Goal: Contribute content: Contribute content

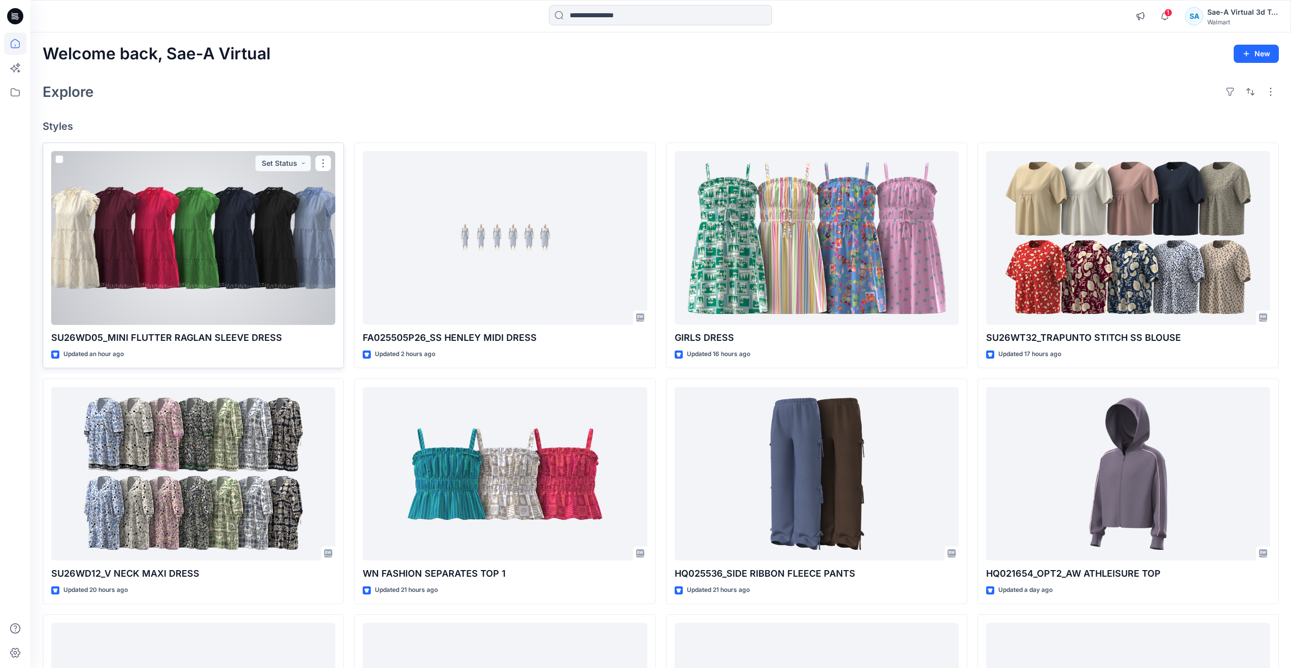
click at [164, 247] on div at bounding box center [193, 238] width 284 height 174
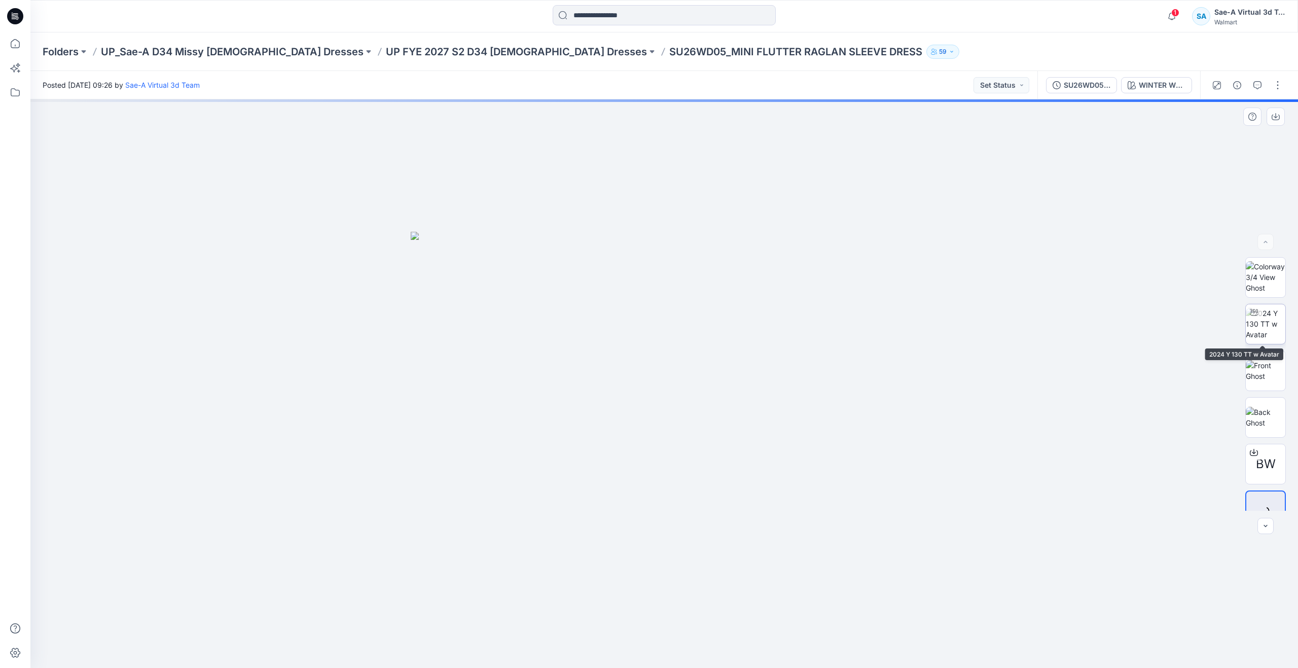
click at [1258, 331] on img at bounding box center [1266, 324] width 40 height 32
drag, startPoint x: 667, startPoint y: 655, endPoint x: 521, endPoint y: 619, distance: 149.8
click at [521, 619] on icon at bounding box center [665, 638] width 307 height 38
click at [19, 46] on icon at bounding box center [15, 43] width 9 height 9
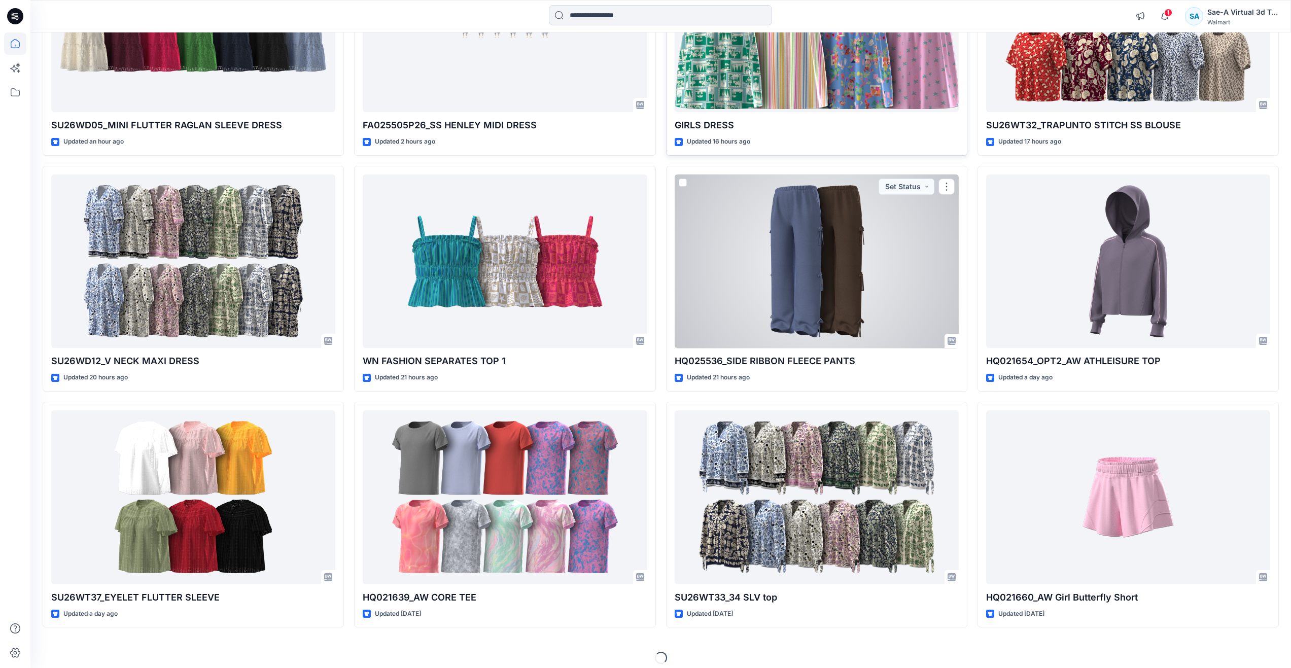
scroll to position [221, 0]
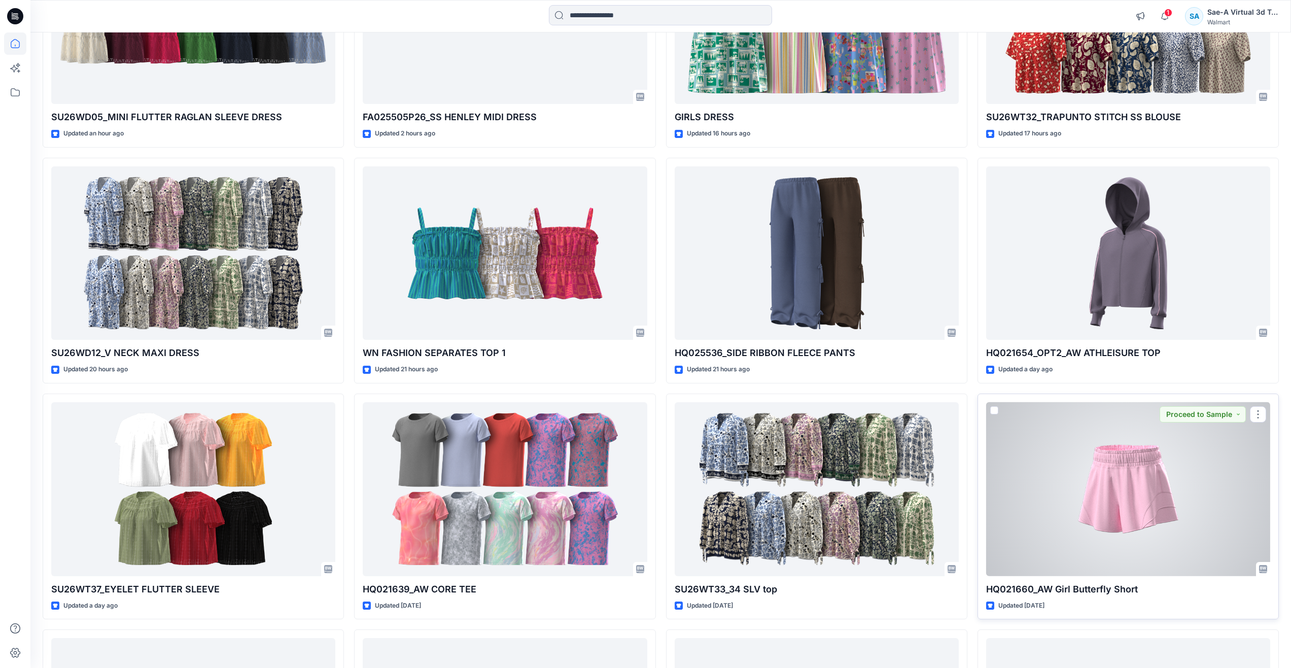
click at [1059, 485] on div at bounding box center [1128, 489] width 284 height 174
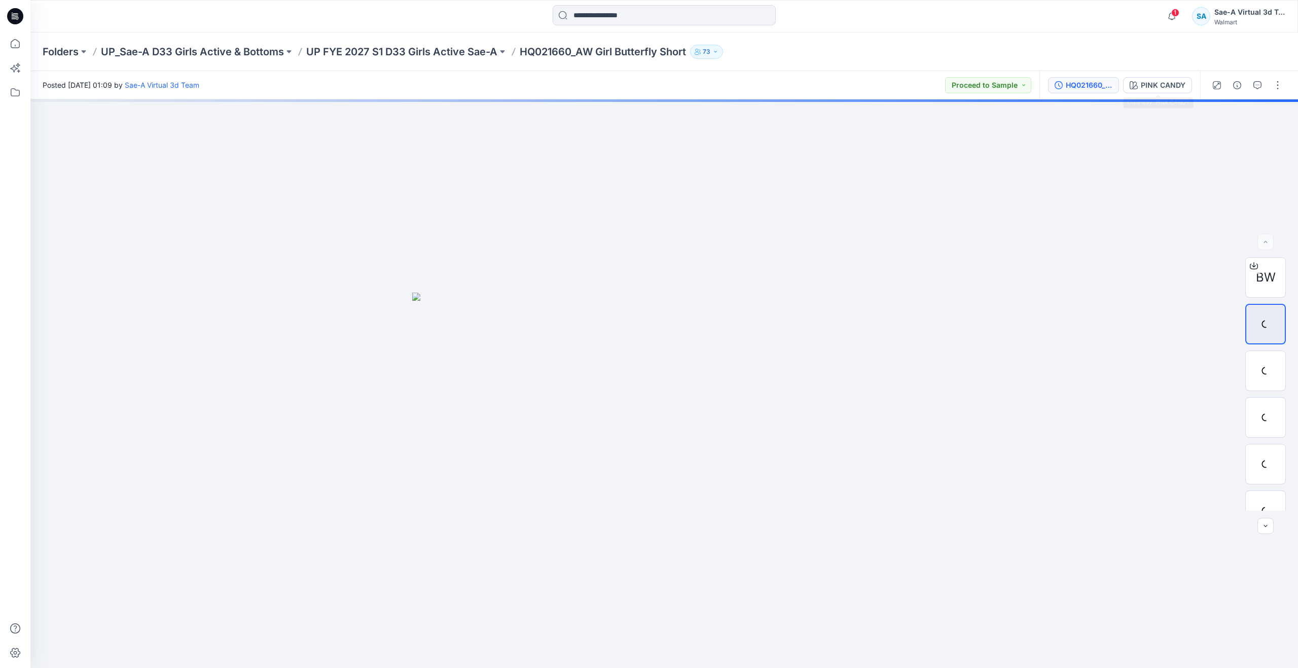
click at [1094, 86] on div "HQ021660_NEW_FULL COLORWAYS" at bounding box center [1089, 85] width 47 height 11
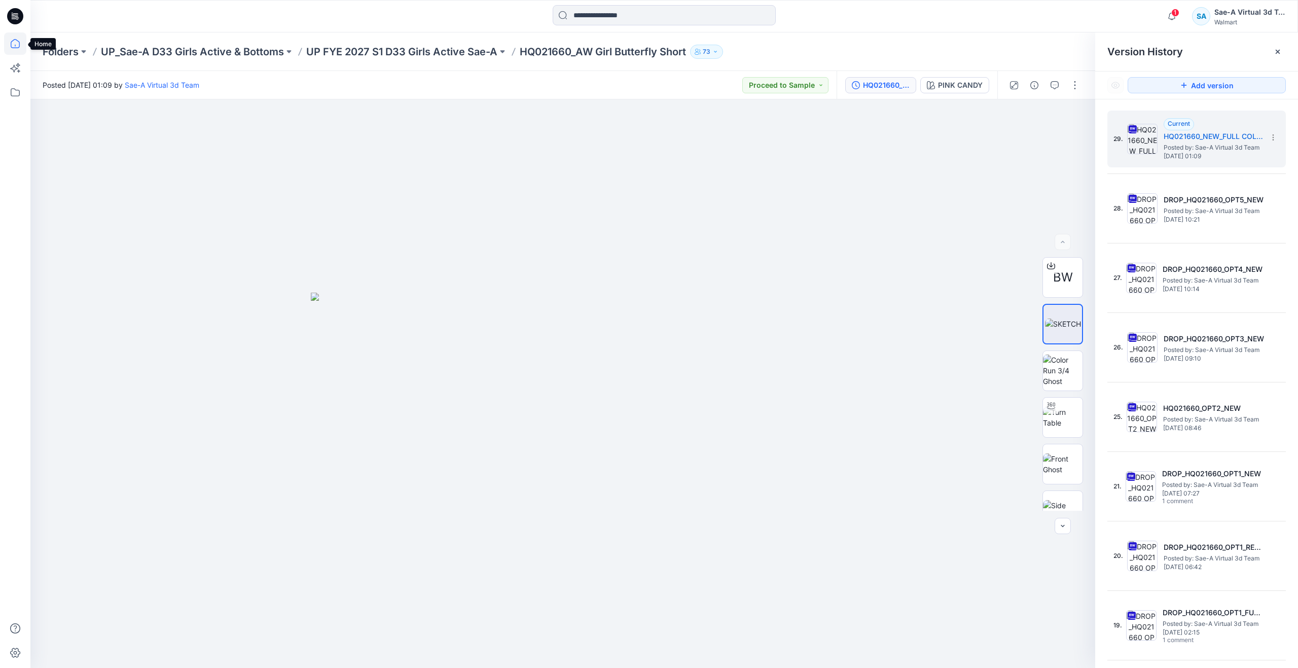
click at [14, 43] on icon at bounding box center [15, 43] width 22 height 22
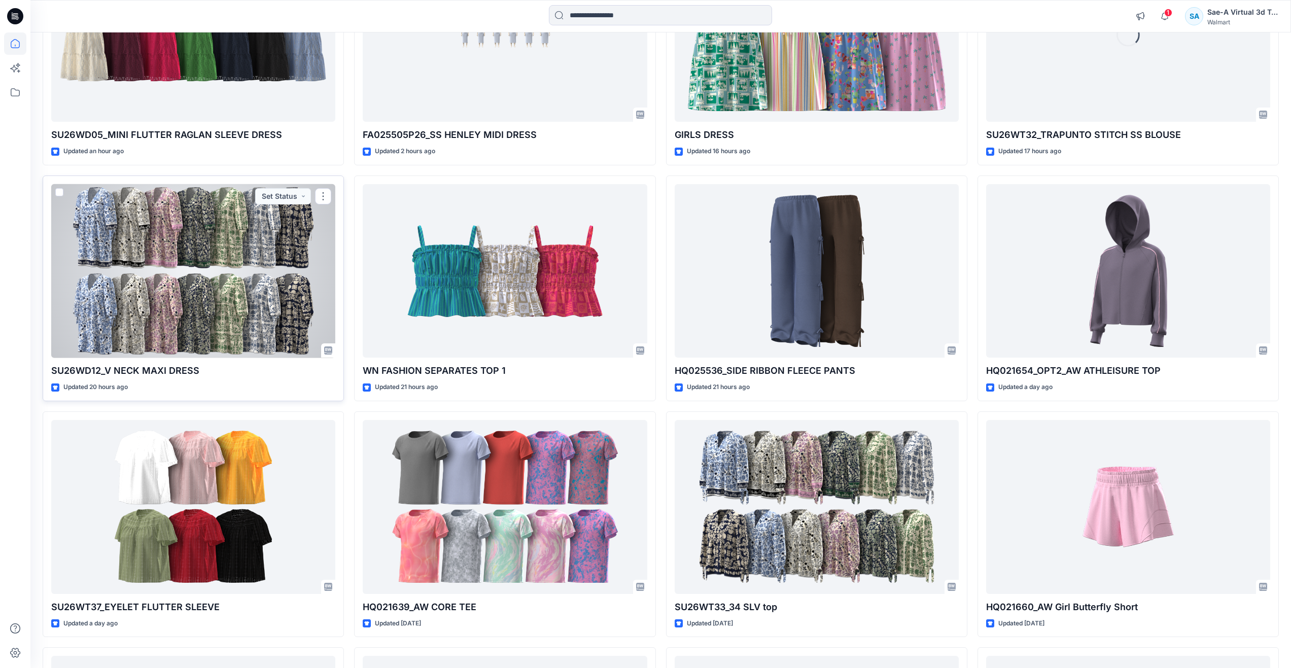
scroll to position [355, 0]
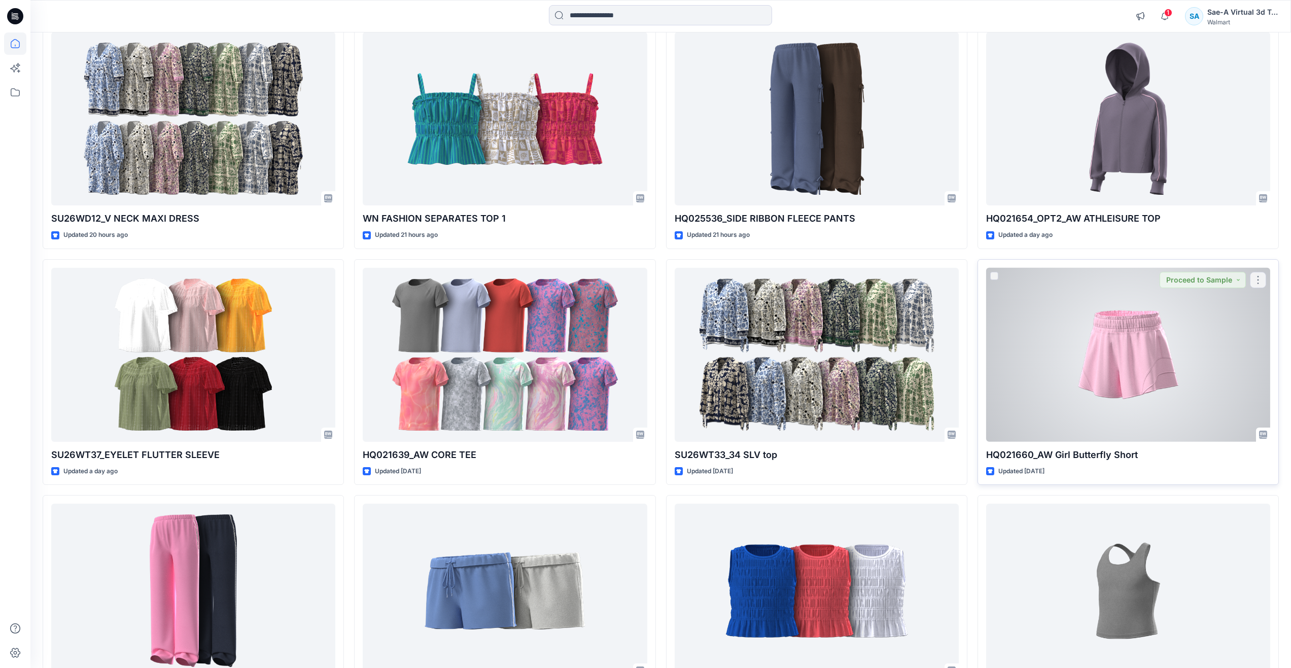
click at [1057, 321] on div at bounding box center [1128, 355] width 284 height 174
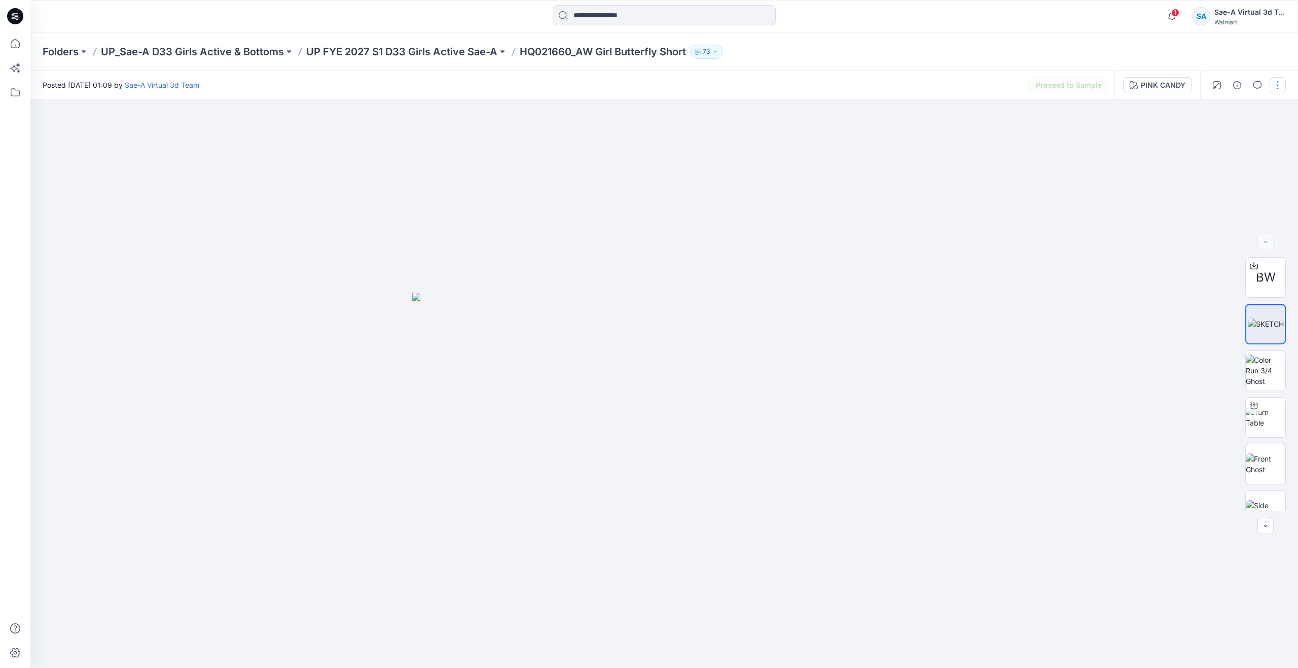
click at [1280, 86] on button "button" at bounding box center [1278, 85] width 16 height 16
click at [1217, 133] on p "Edit" at bounding box center [1213, 137] width 13 height 11
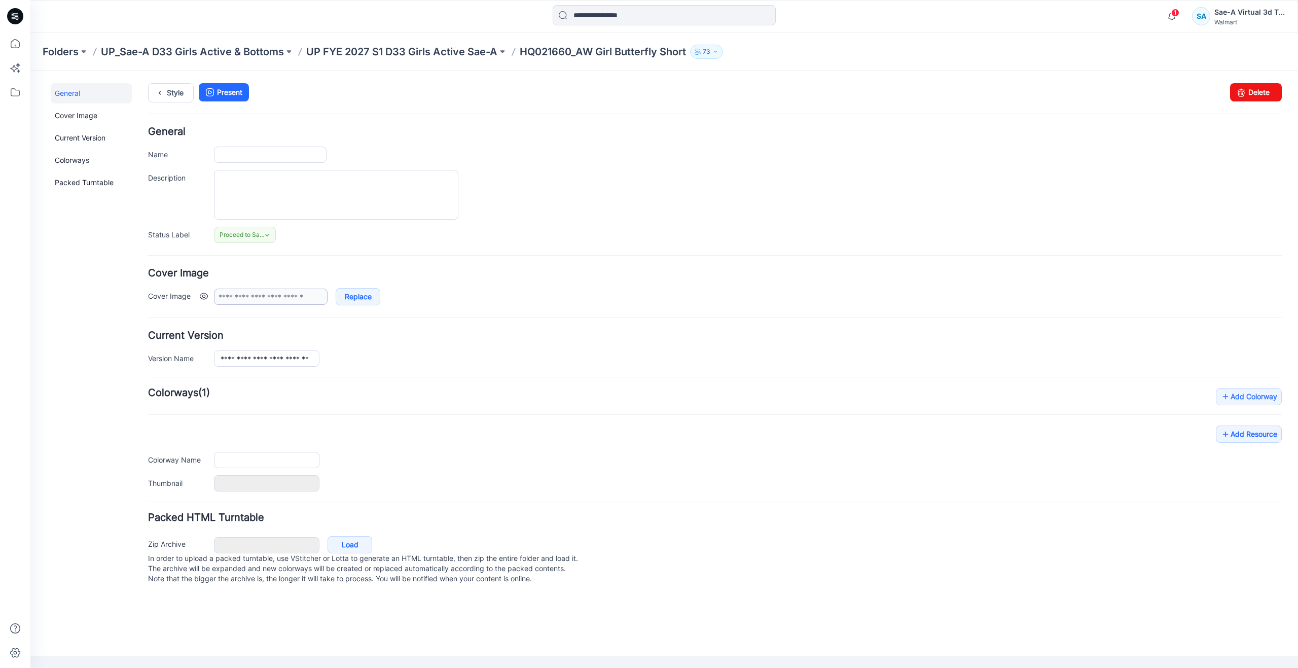
type input "**********"
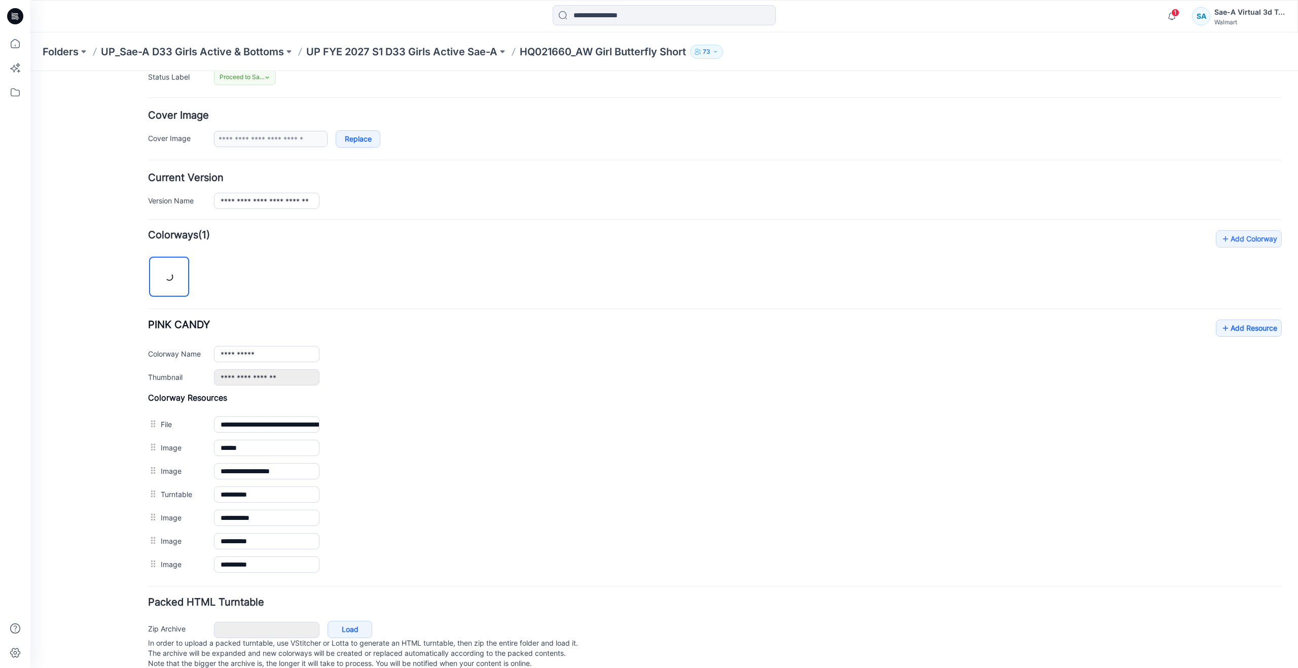
scroll to position [182, 0]
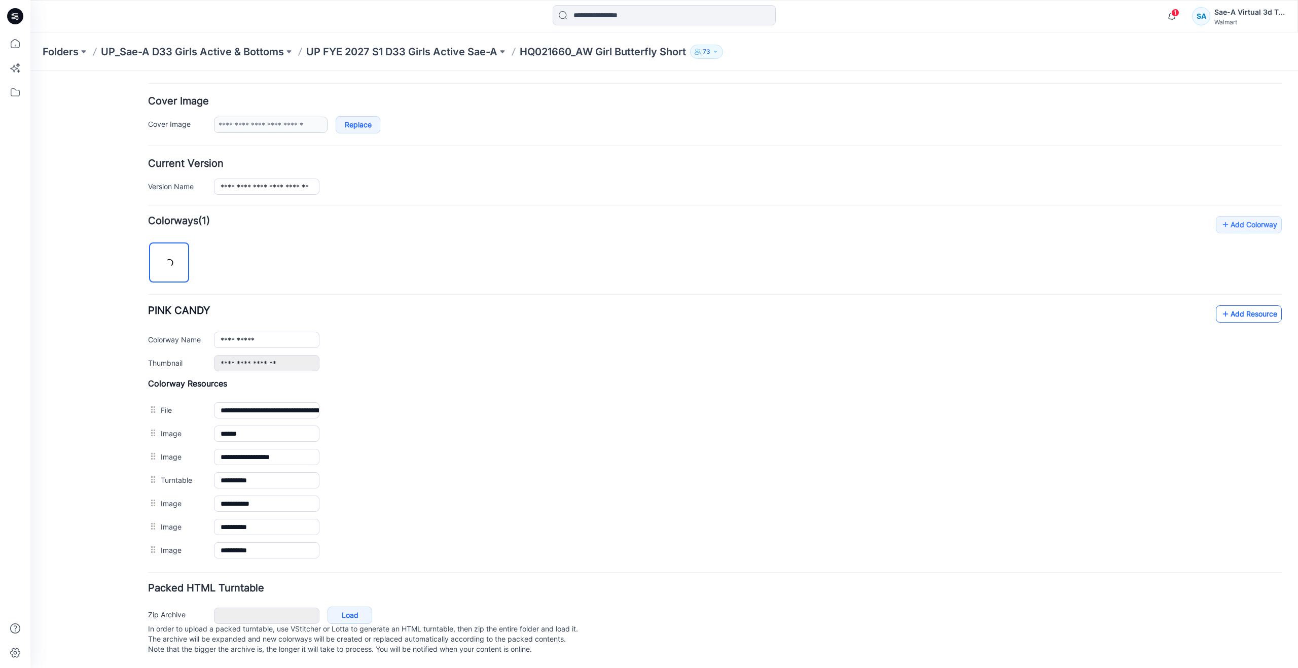
click at [1227, 305] on link "Add Resource" at bounding box center [1249, 313] width 66 height 17
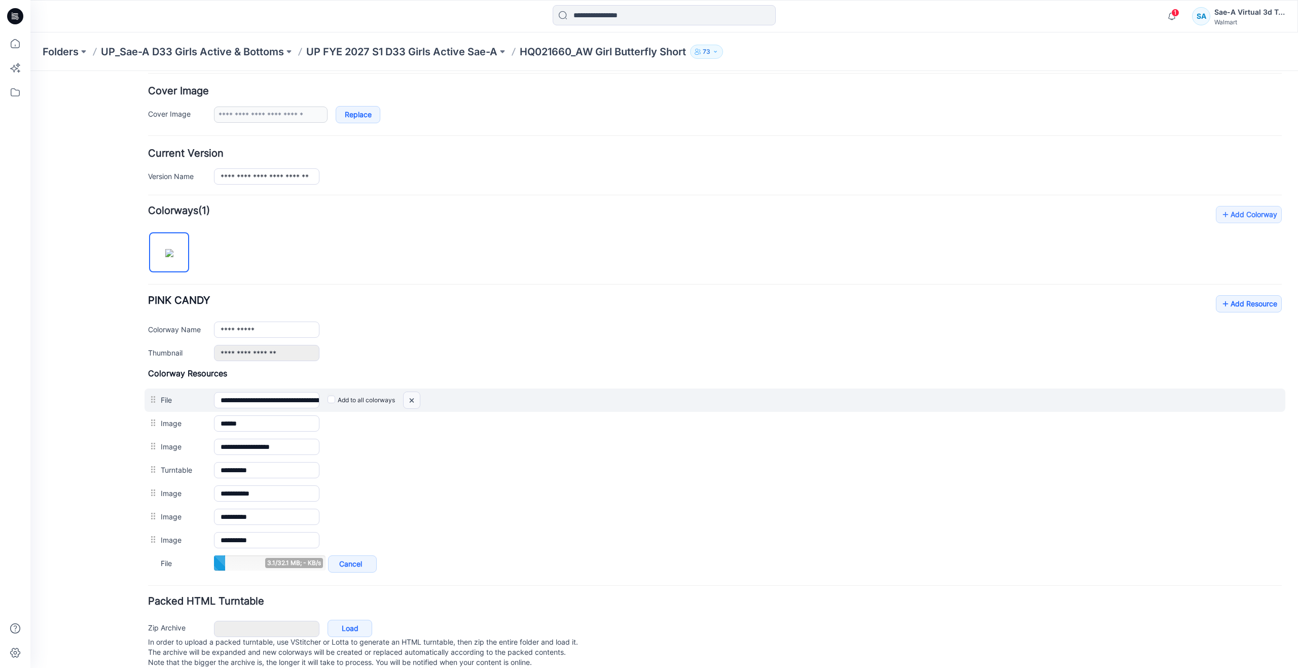
click at [418, 397] on img at bounding box center [412, 400] width 16 height 17
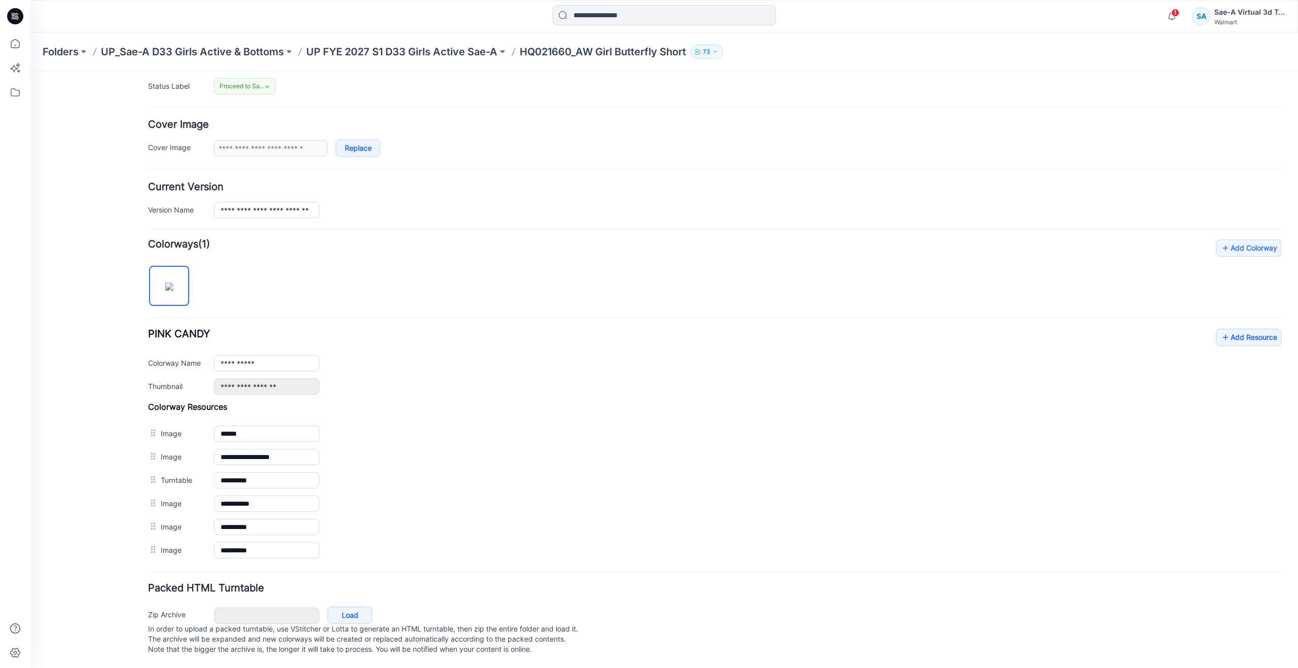
scroll to position [159, 0]
click at [1221, 329] on icon at bounding box center [1226, 337] width 10 height 16
click at [1229, 329] on link "Add Resource" at bounding box center [1249, 337] width 66 height 17
click at [1232, 329] on link "Add Resource" at bounding box center [1249, 337] width 66 height 17
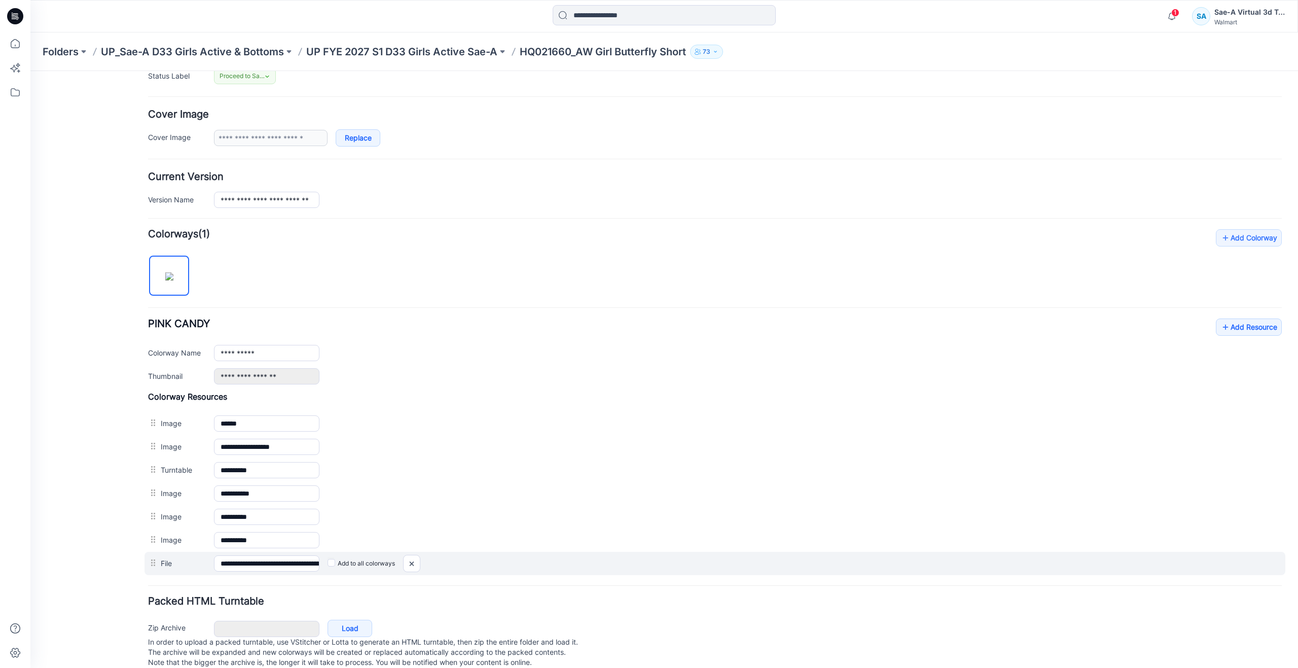
click at [30, 71] on label "Add to all colorways" at bounding box center [30, 71] width 0 height 0
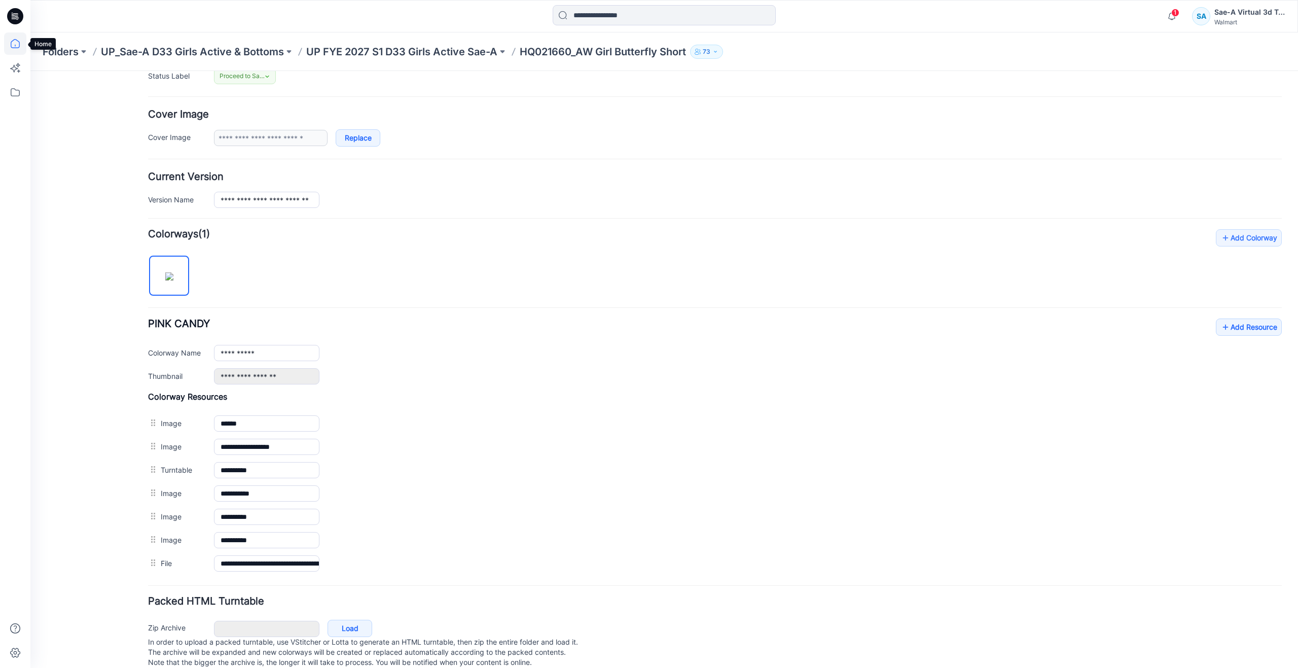
click at [18, 43] on icon at bounding box center [15, 43] width 22 height 22
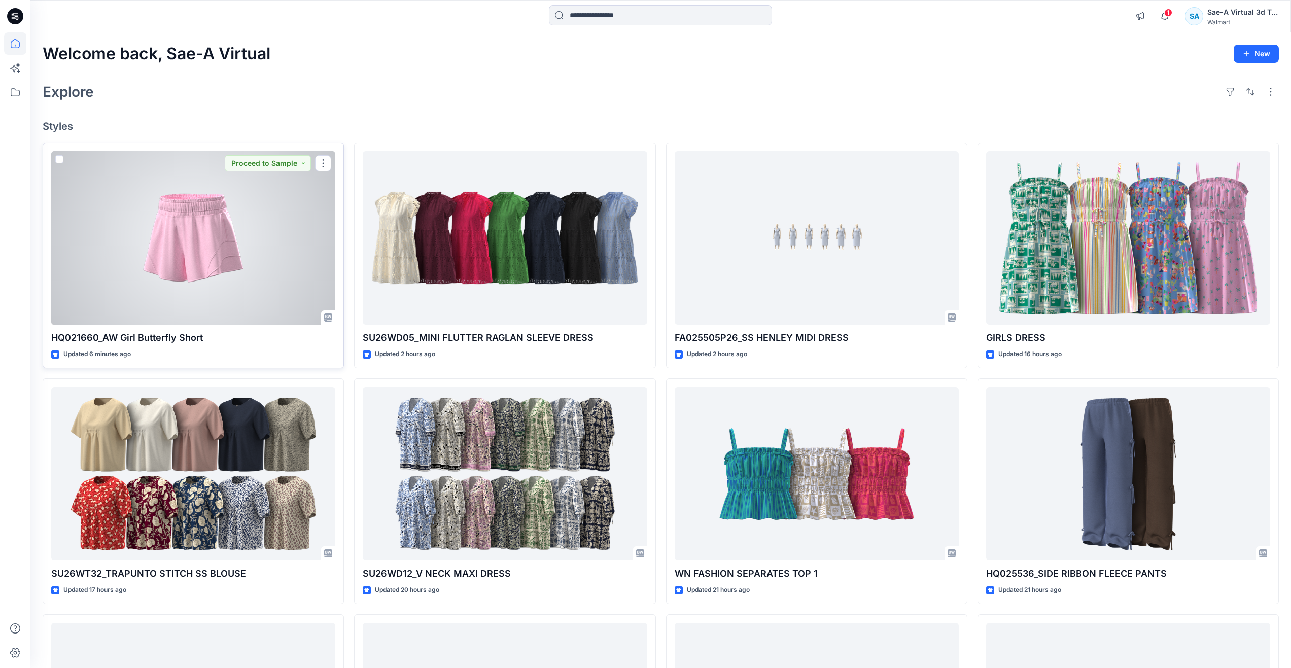
click at [190, 256] on div at bounding box center [193, 238] width 284 height 174
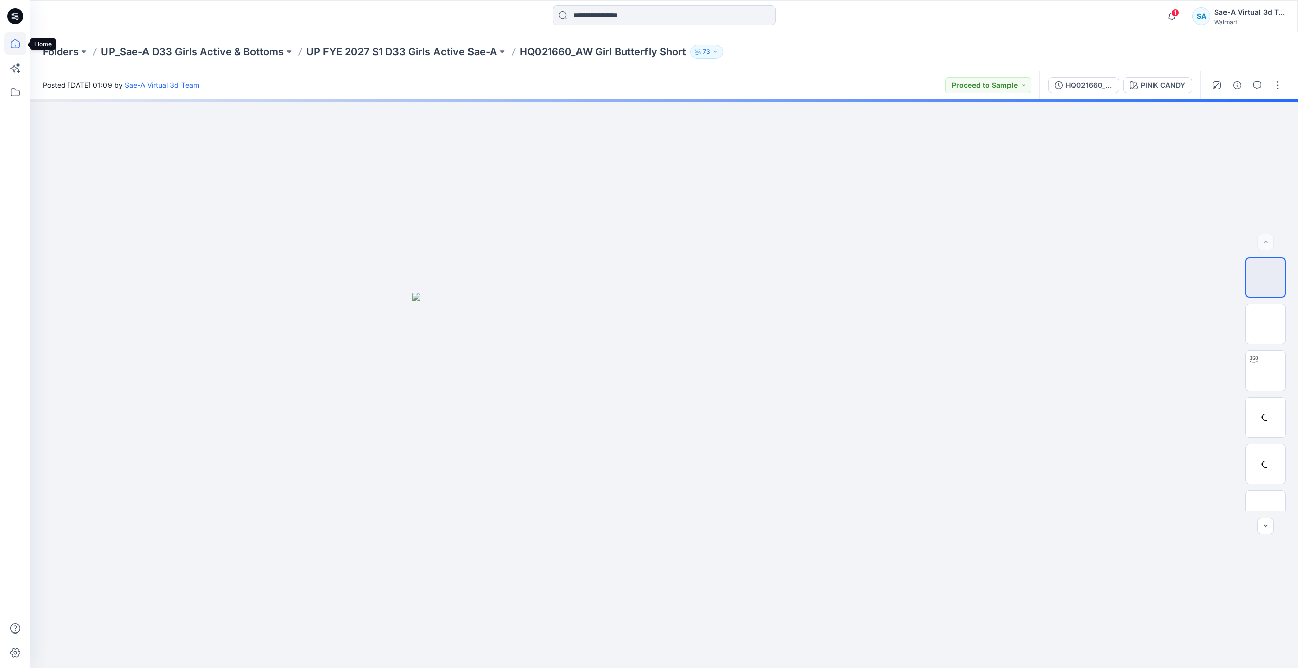
click at [17, 48] on icon at bounding box center [15, 43] width 9 height 9
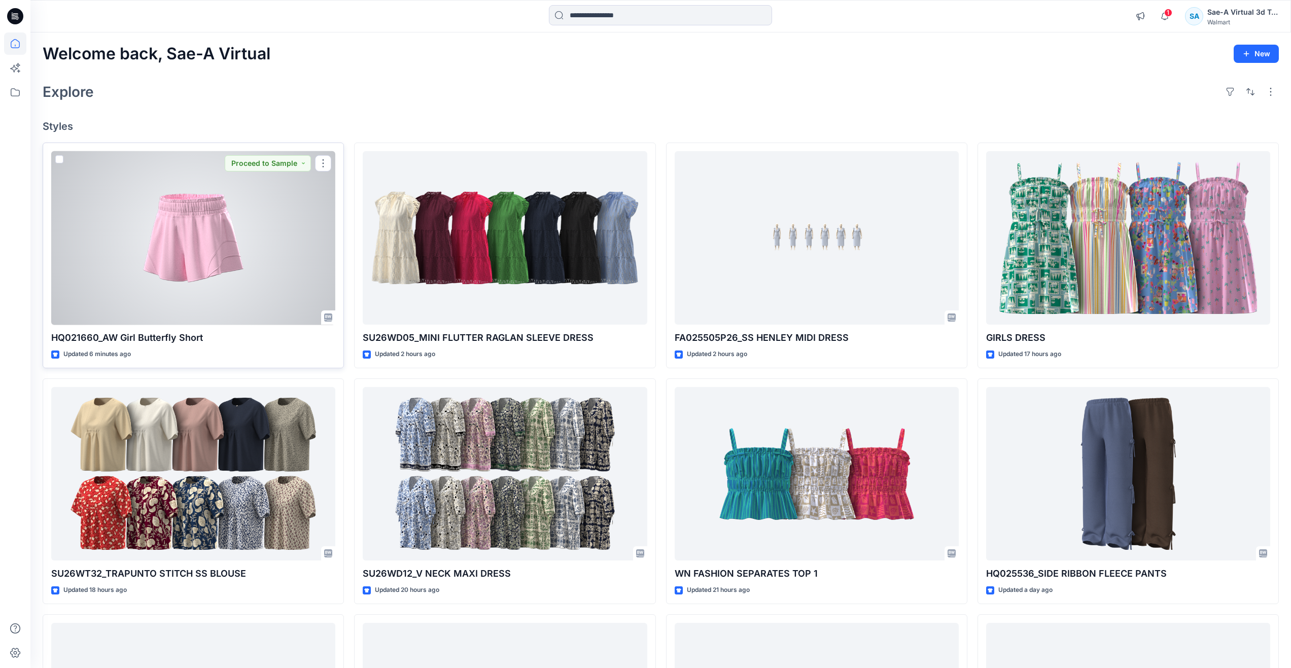
click at [152, 258] on div at bounding box center [193, 238] width 284 height 174
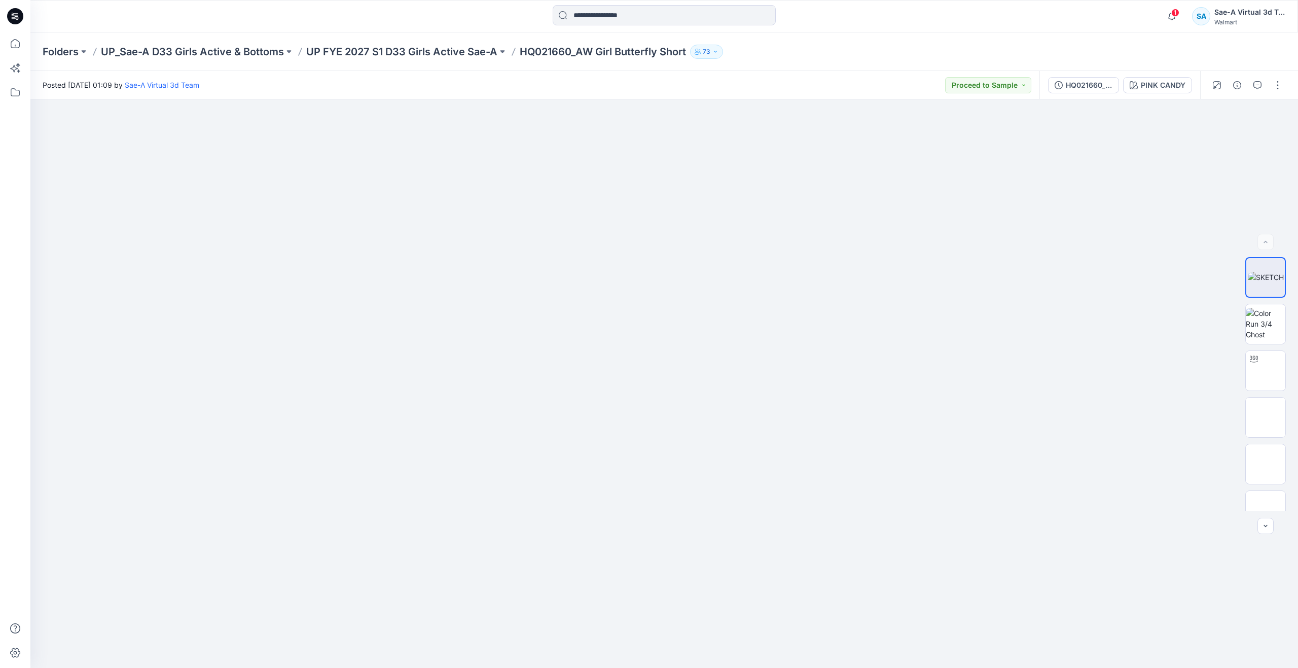
click at [26, 44] on div at bounding box center [15, 334] width 30 height 668
click at [20, 45] on icon at bounding box center [15, 43] width 9 height 9
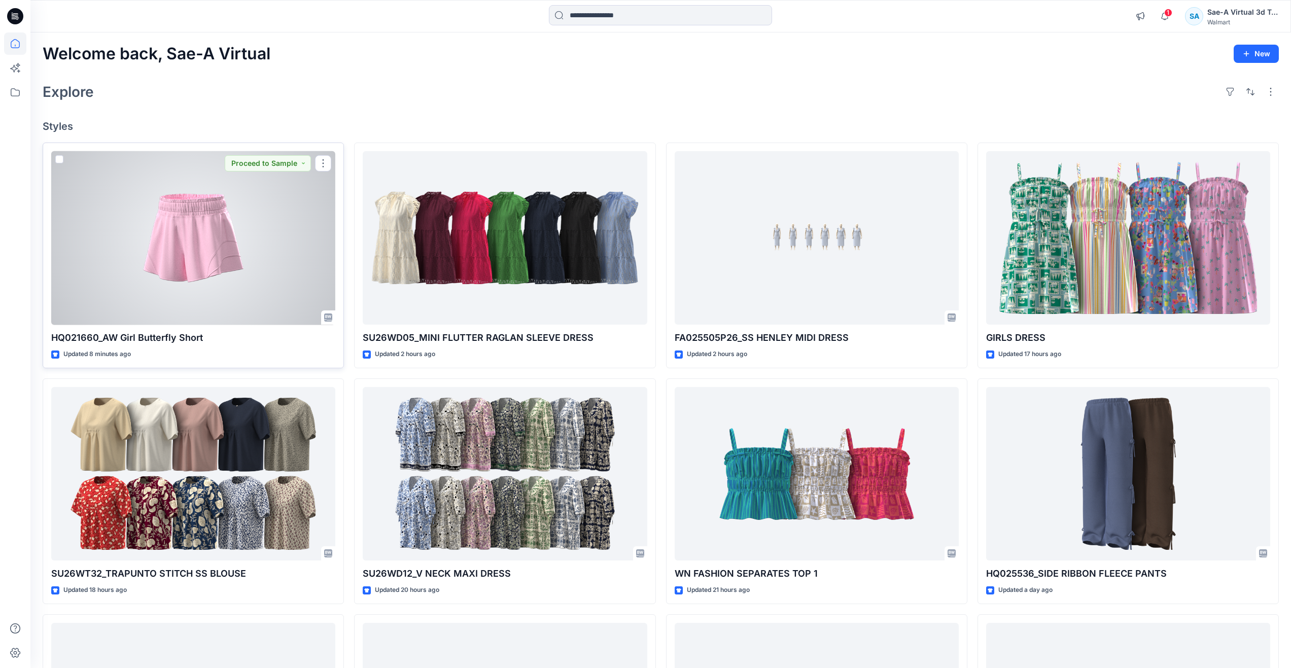
click at [302, 295] on div at bounding box center [193, 238] width 284 height 174
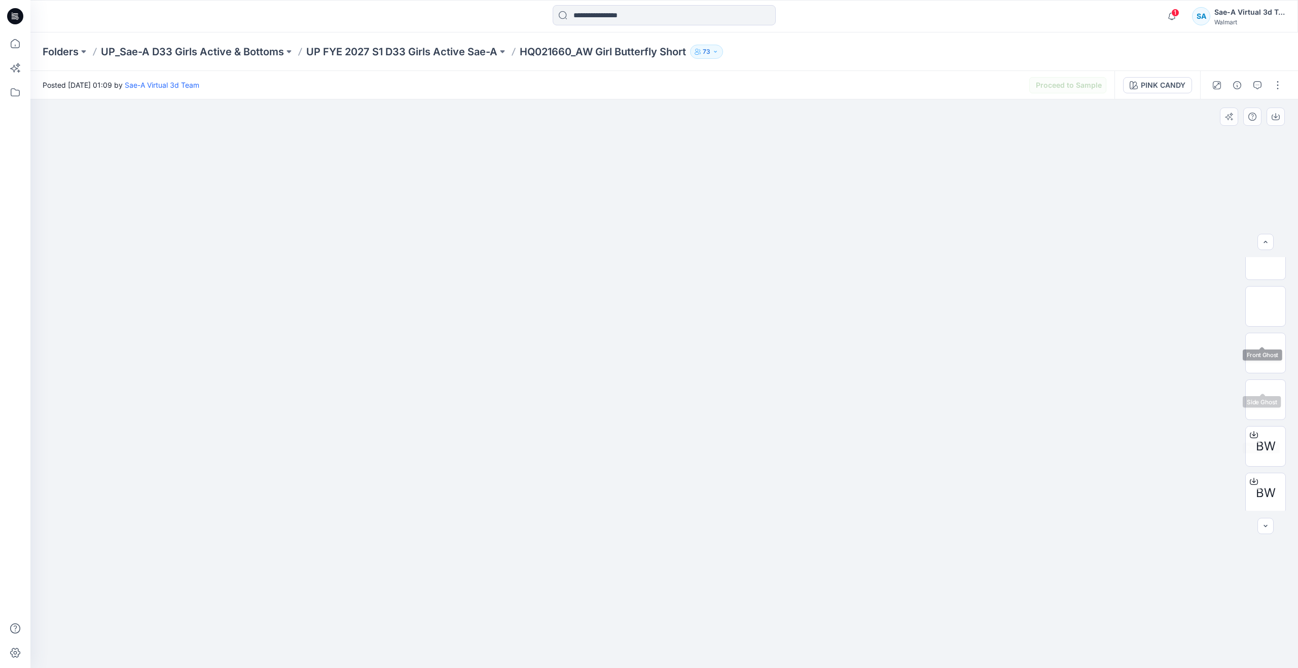
scroll to position [114, 0]
click at [1141, 84] on button "PINK CANDY" at bounding box center [1157, 85] width 69 height 16
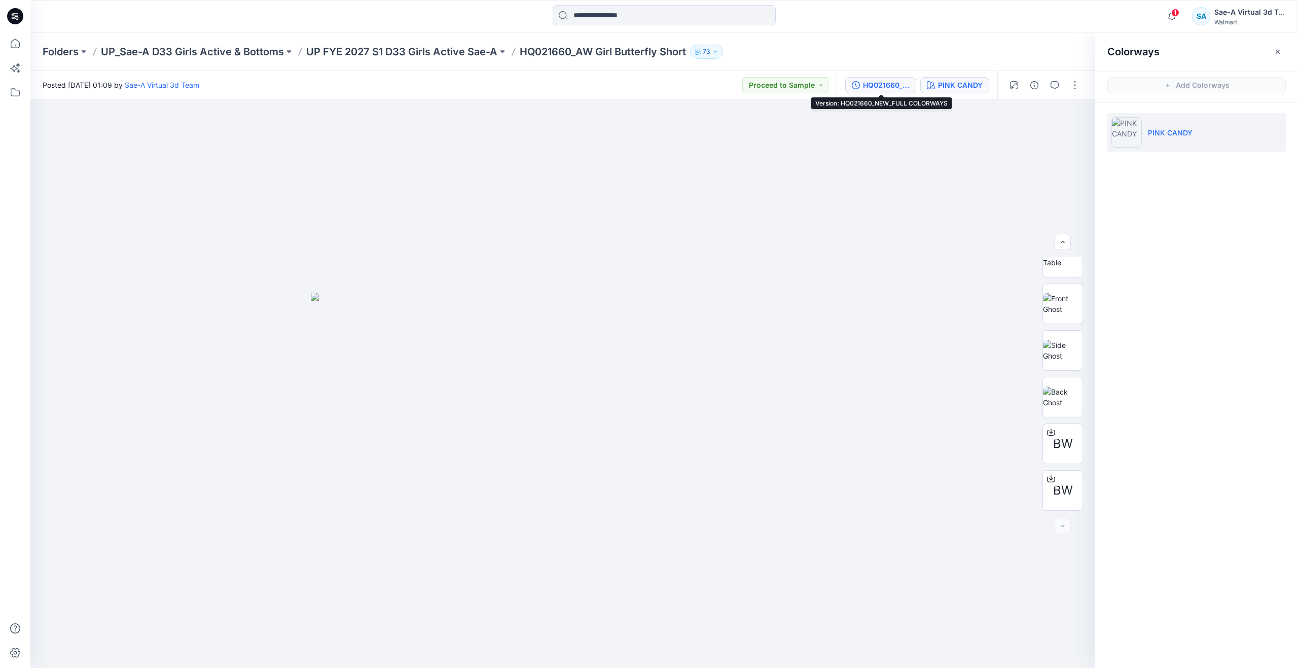
click at [912, 86] on button "HQ021660_NEW_FULL COLORWAYS" at bounding box center [881, 85] width 71 height 16
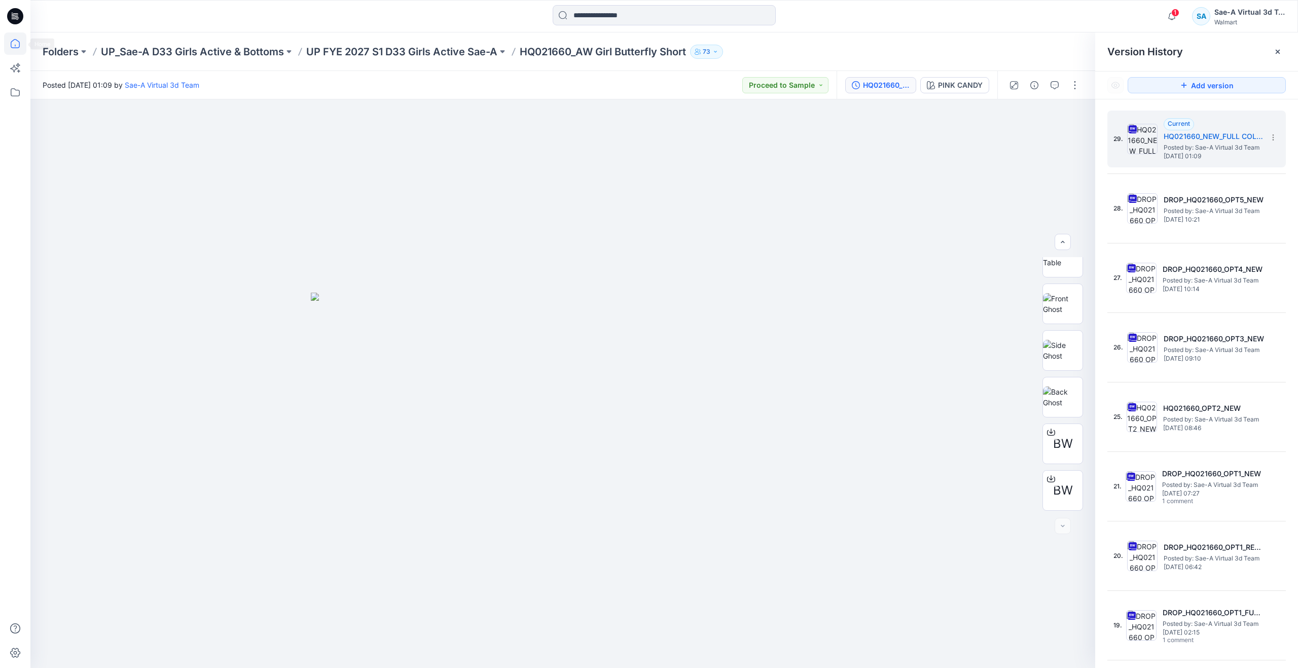
click at [9, 44] on icon at bounding box center [15, 43] width 22 height 22
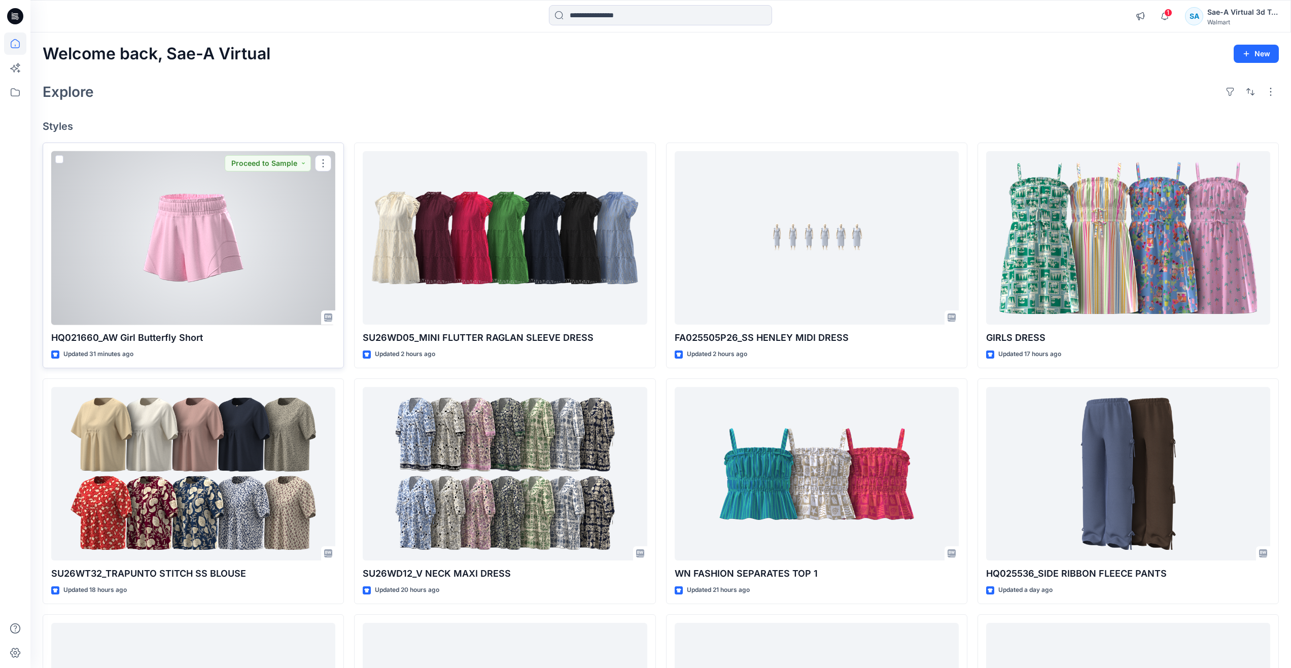
click at [186, 214] on div at bounding box center [193, 238] width 284 height 174
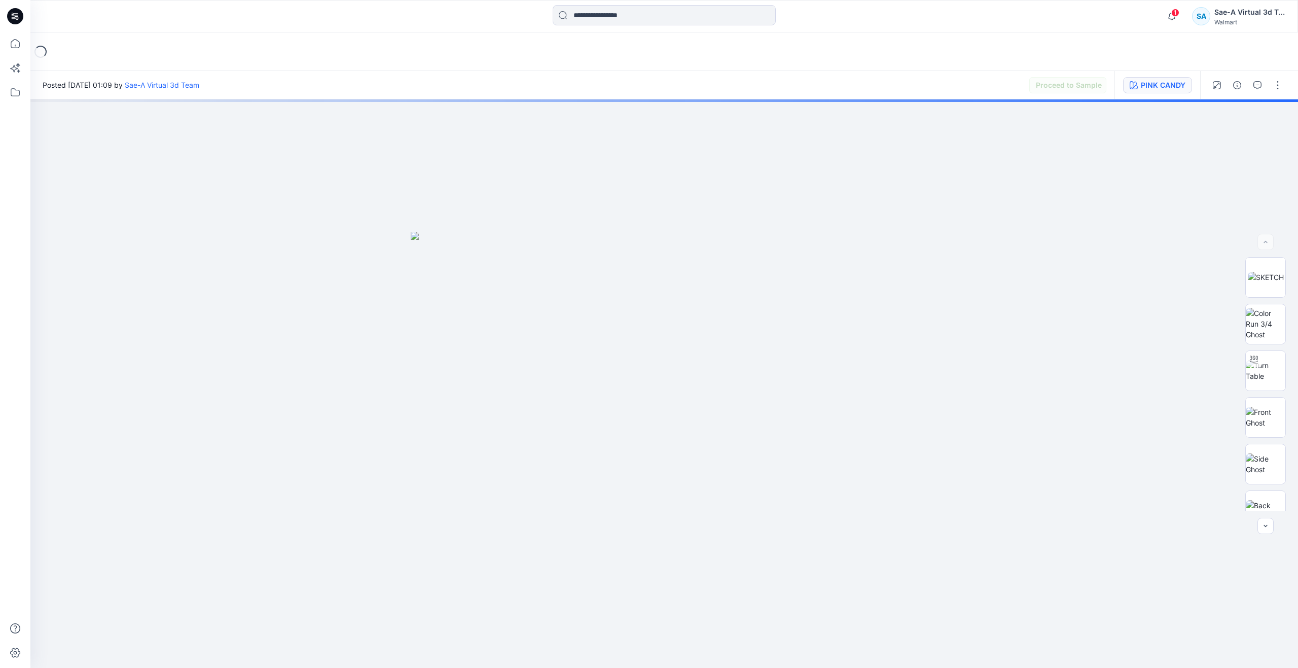
click at [1159, 83] on div "PINK CANDY" at bounding box center [1163, 85] width 45 height 11
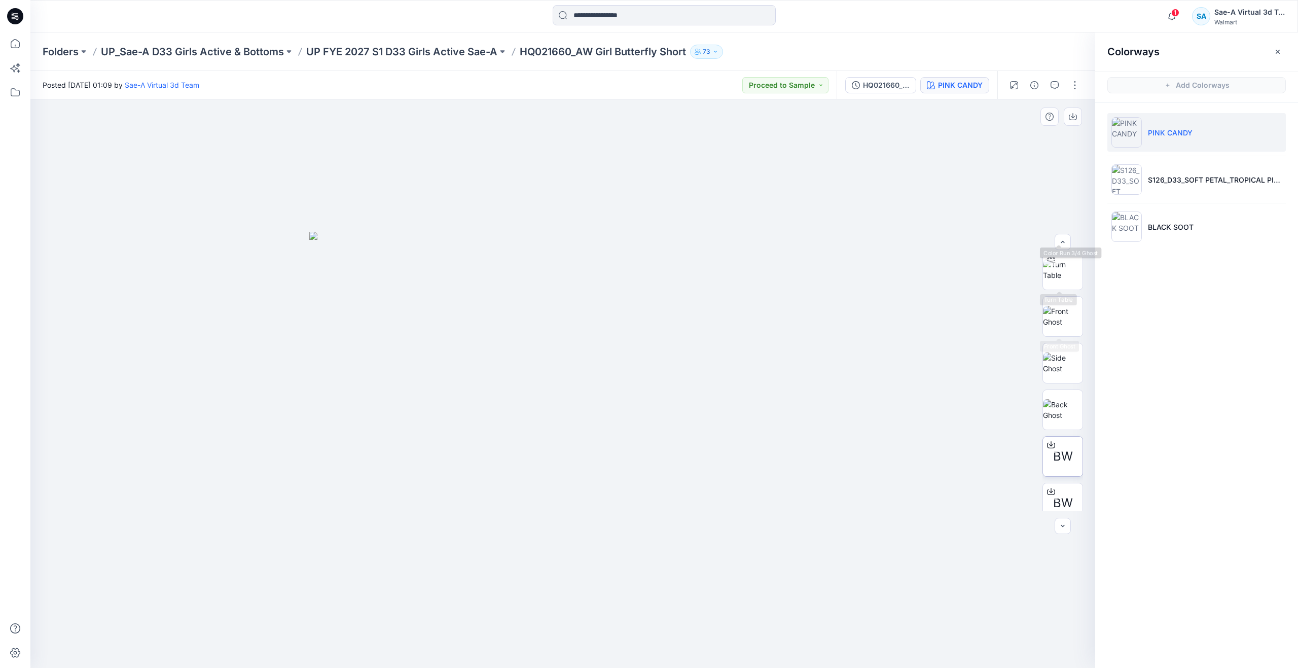
scroll to position [160, 0]
drag, startPoint x: 1082, startPoint y: 87, endPoint x: 1074, endPoint y: 97, distance: 13.4
click at [1082, 87] on button "button" at bounding box center [1075, 85] width 16 height 16
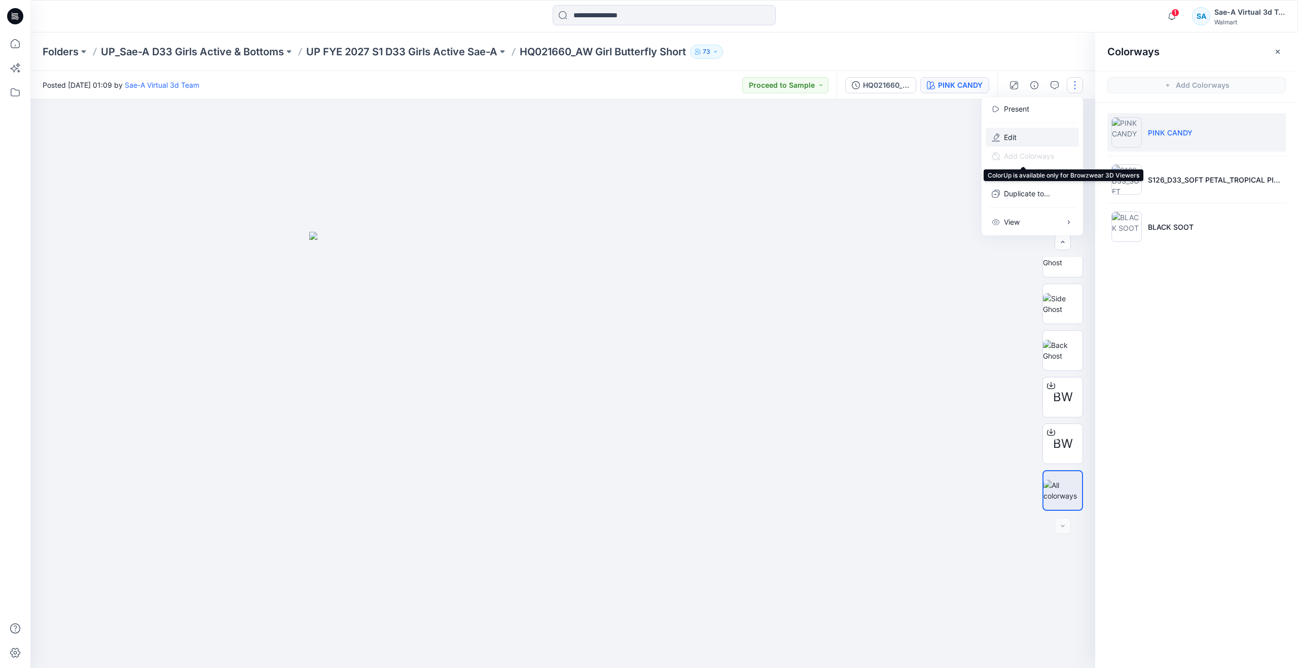
click at [1013, 139] on p "Edit" at bounding box center [1010, 137] width 13 height 11
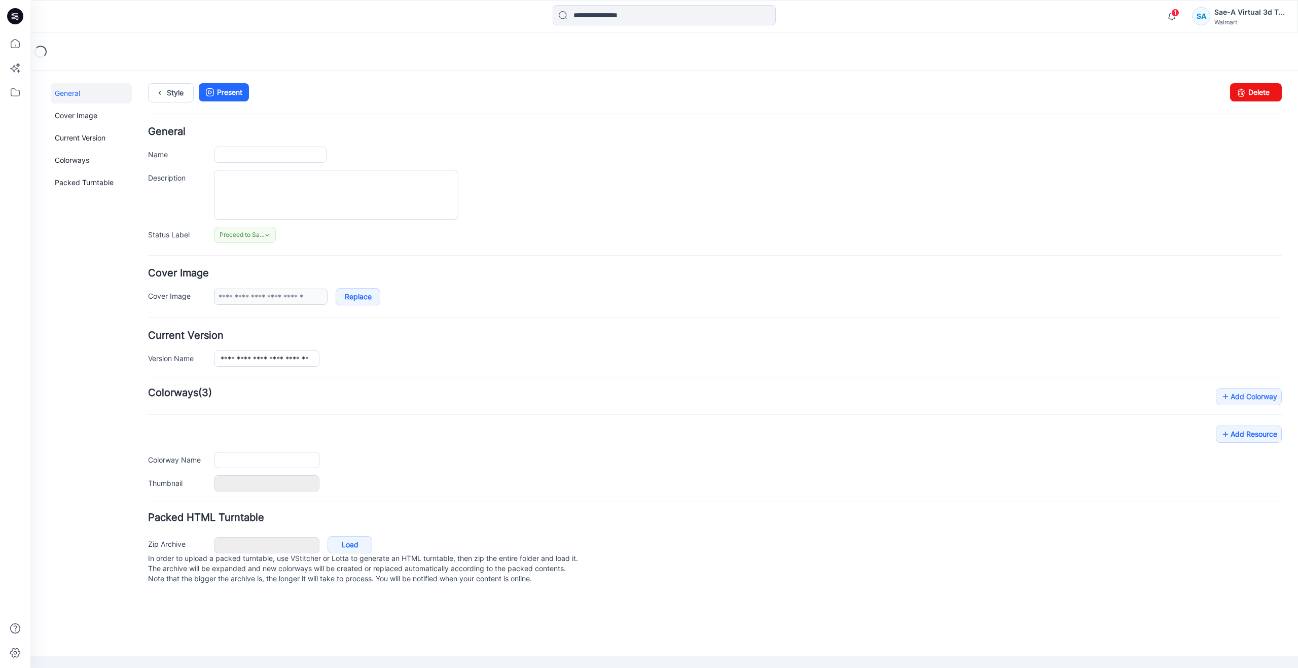
type input "**********"
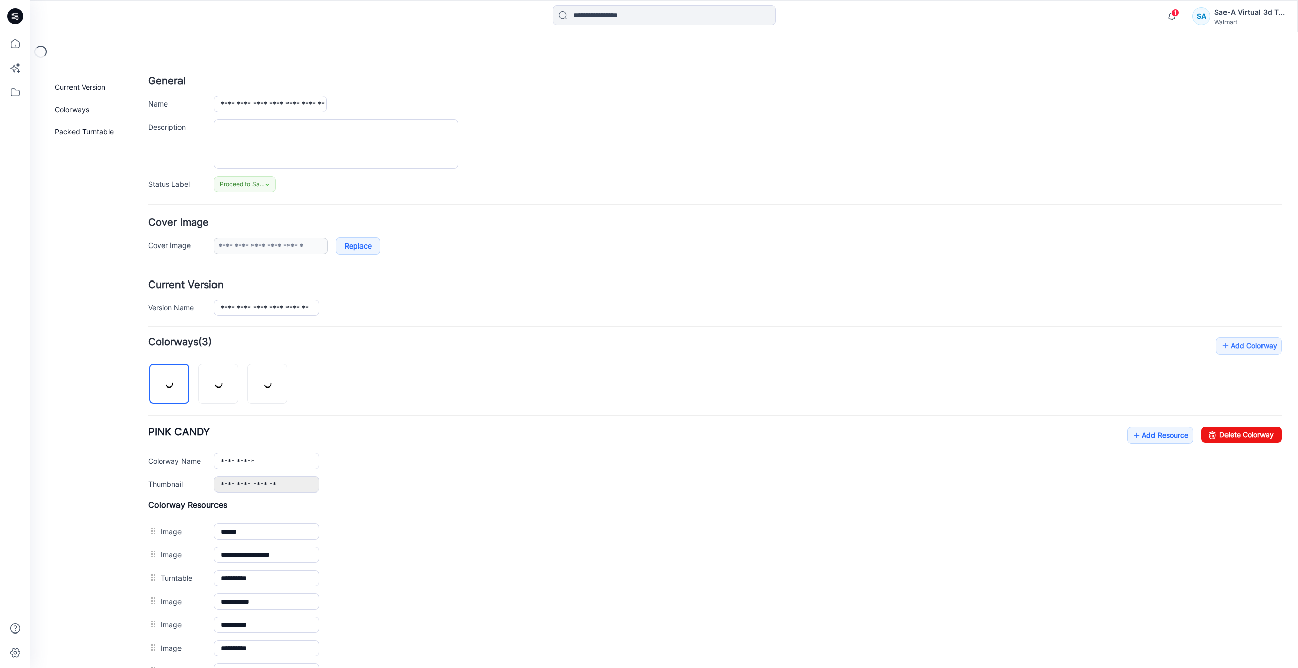
scroll to position [203, 0]
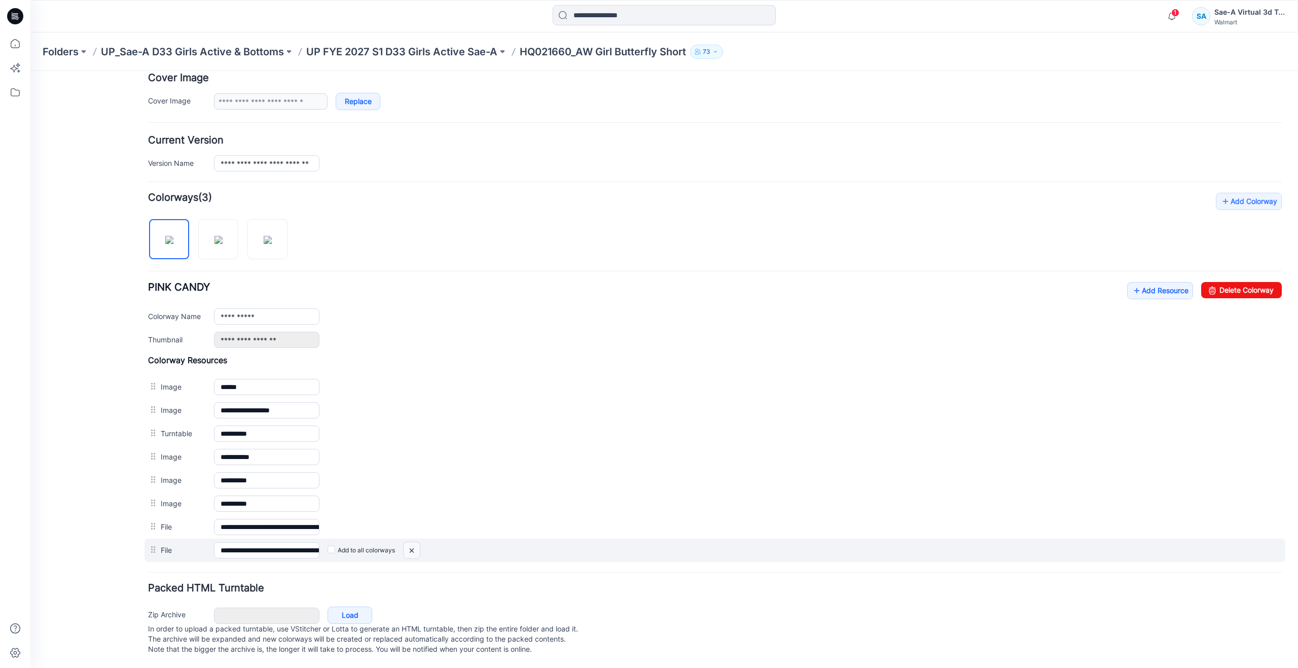
click at [30, 71] on img at bounding box center [30, 71] width 0 height 0
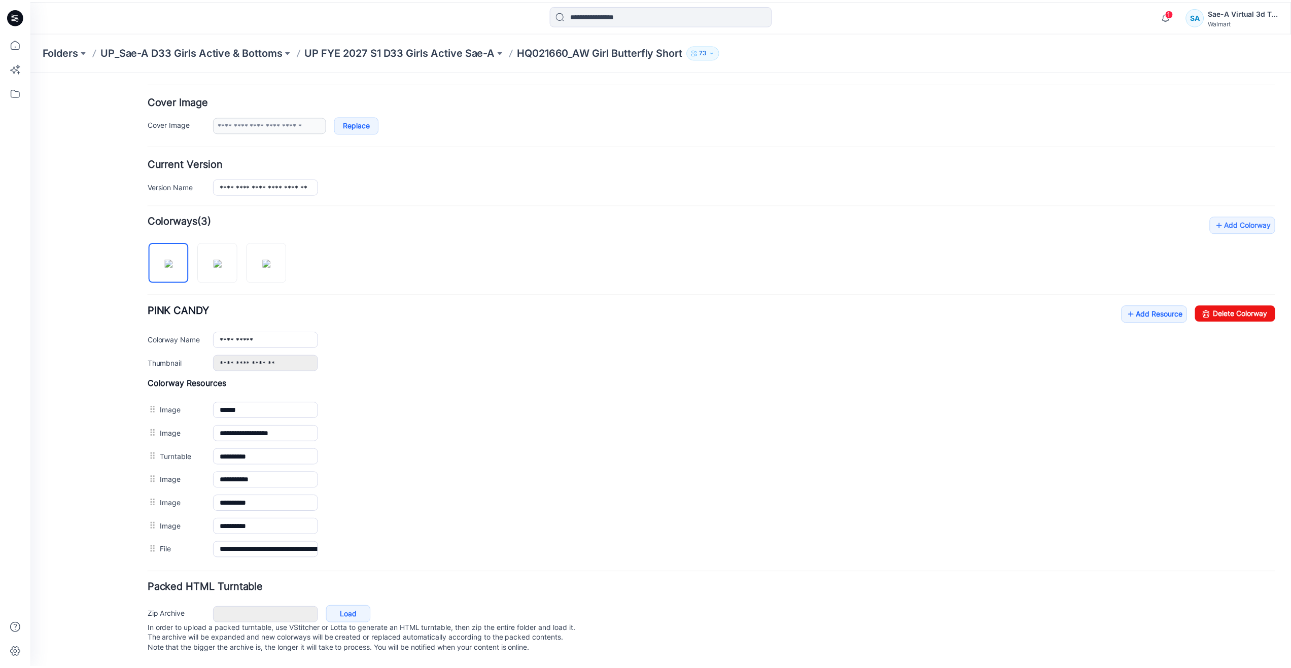
scroll to position [182, 0]
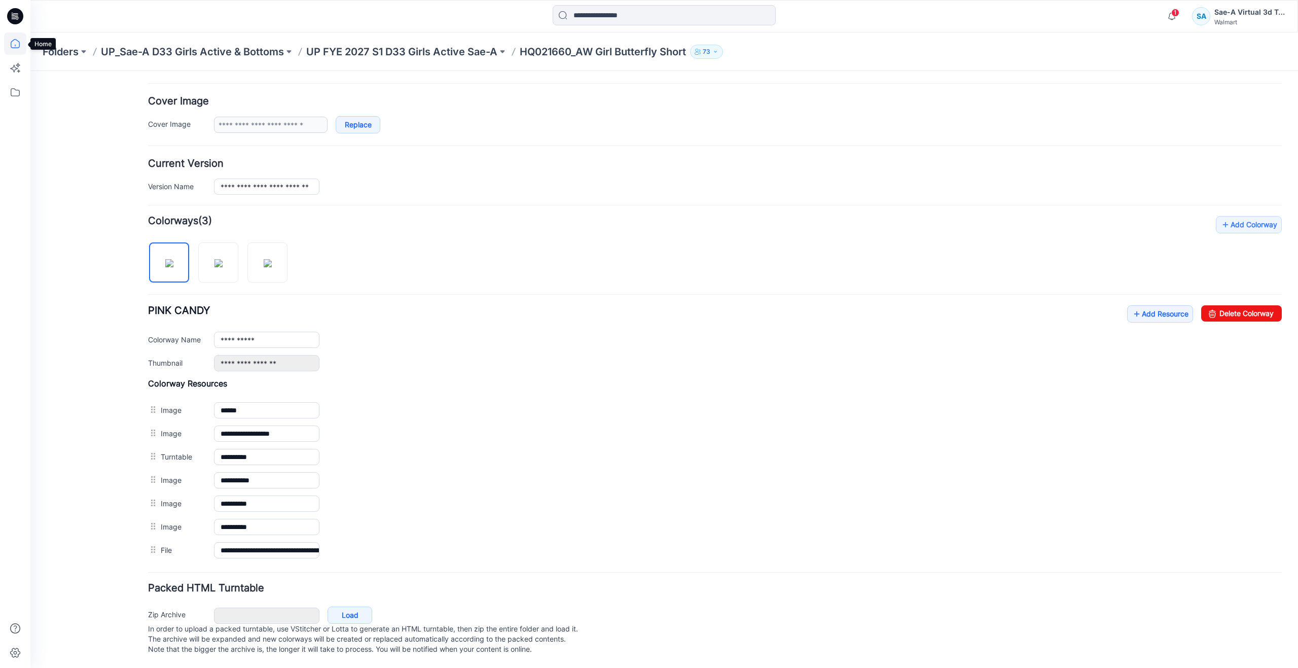
click at [17, 41] on icon at bounding box center [15, 43] width 22 height 22
